Goal: Transaction & Acquisition: Book appointment/travel/reservation

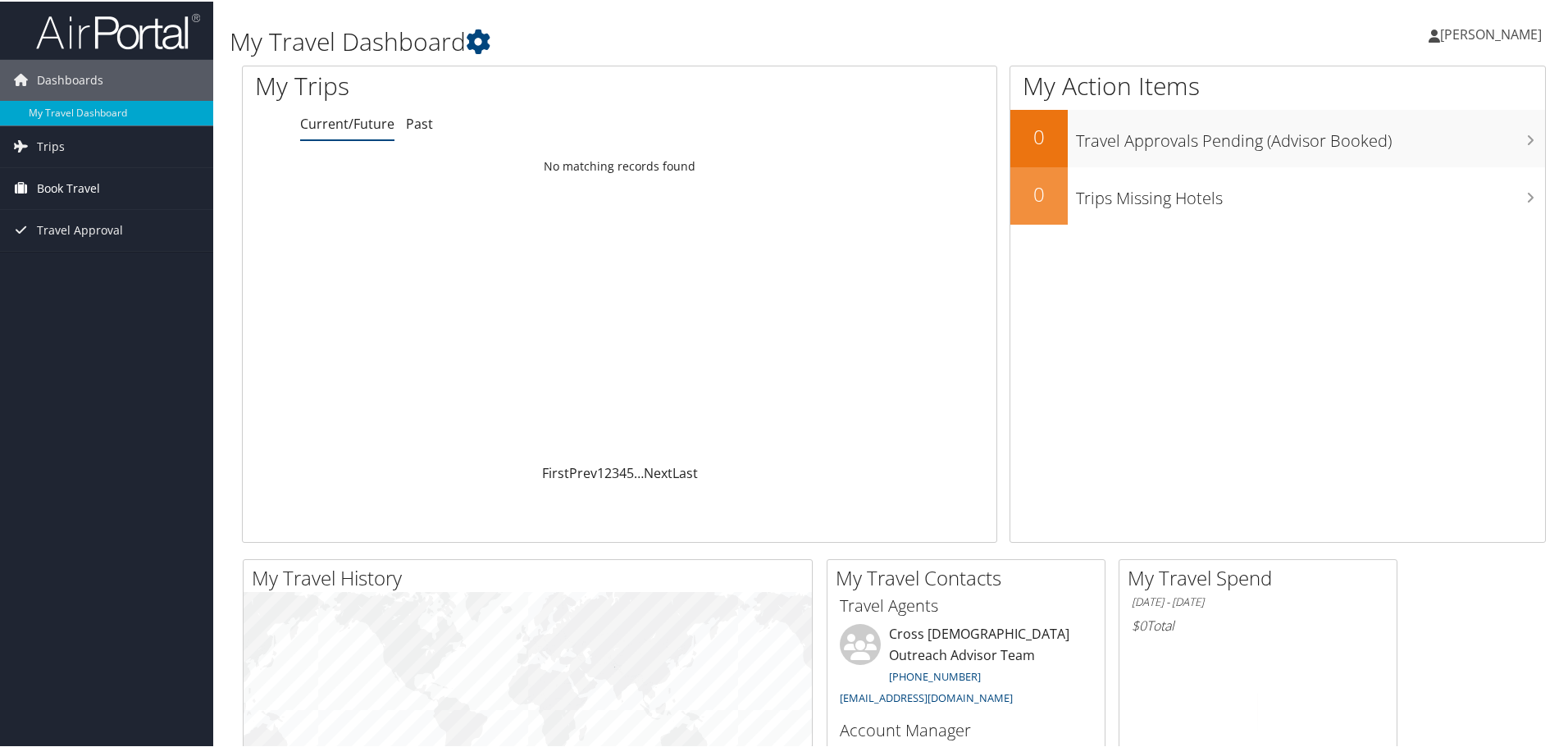
click at [104, 188] on link "Book Travel" at bounding box center [106, 187] width 213 height 41
click at [130, 264] on link "Book/Manage Online Trips" at bounding box center [106, 269] width 213 height 25
